Goal: Task Accomplishment & Management: Use online tool/utility

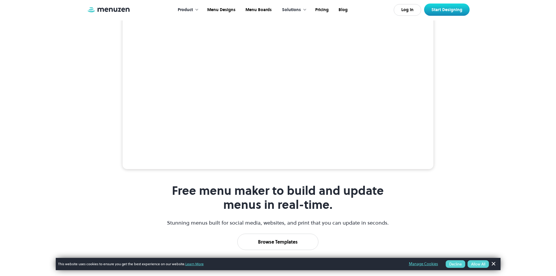
scroll to position [128, 0]
click at [493, 266] on link "Dismiss Banner" at bounding box center [493, 263] width 9 height 9
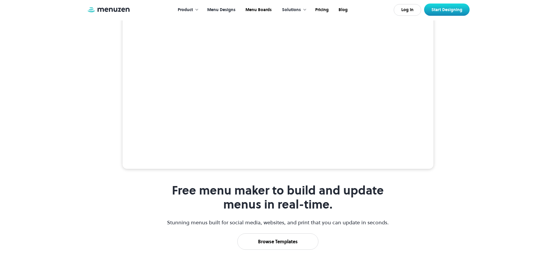
click at [227, 6] on link "Menu Designs" at bounding box center [221, 10] width 38 height 18
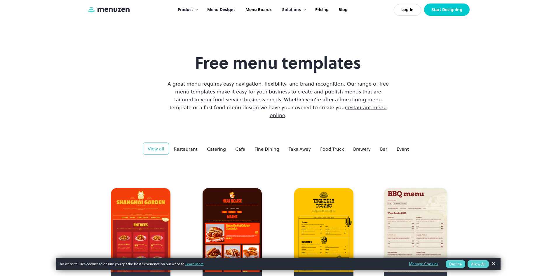
click at [446, 11] on link "Start Designing" at bounding box center [447, 10] width 46 height 12
